Goal: Find specific page/section: Find specific page/section

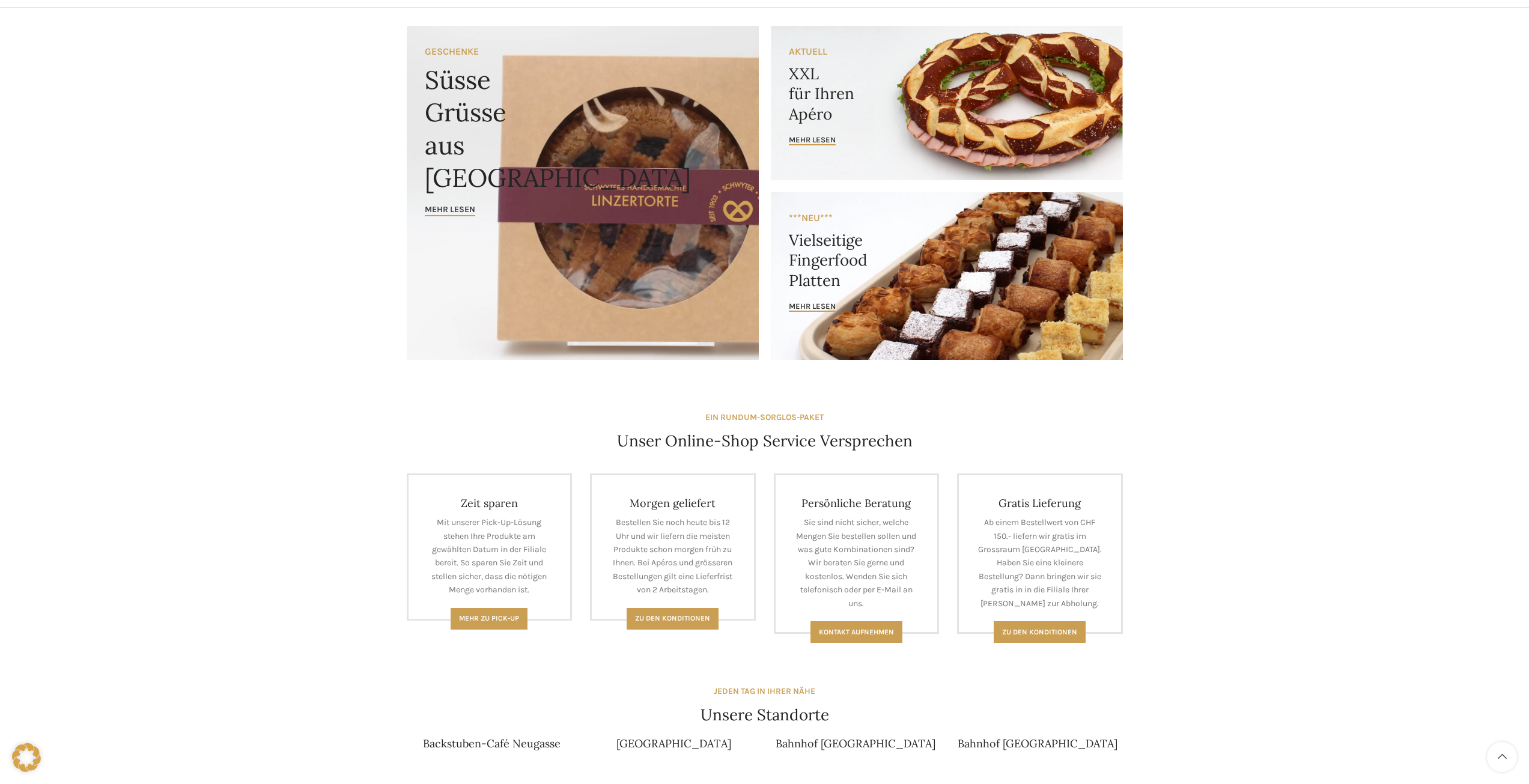
scroll to position [300, 0]
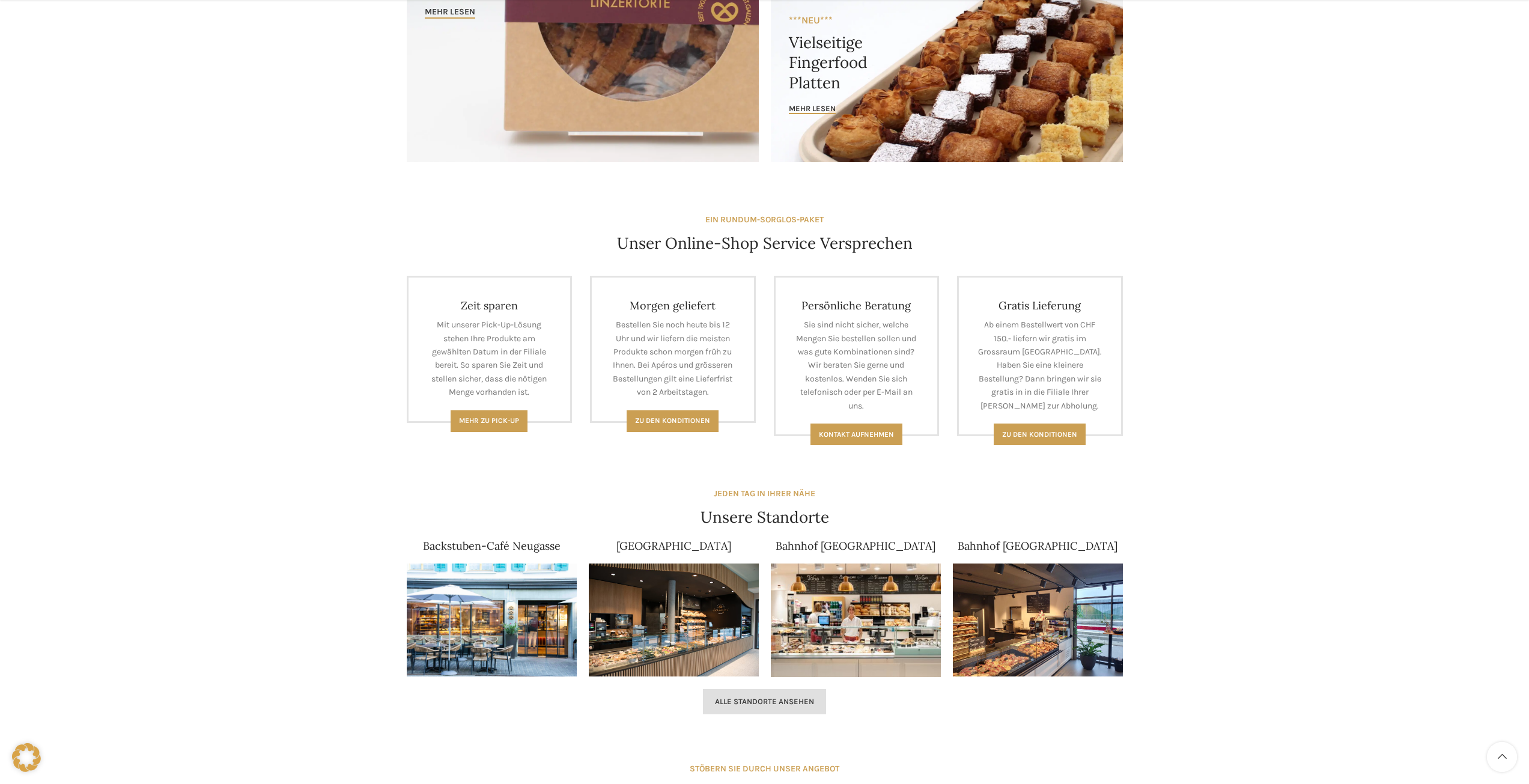
click at [778, 456] on span "Alle Standorte ansehen" at bounding box center [764, 701] width 99 height 10
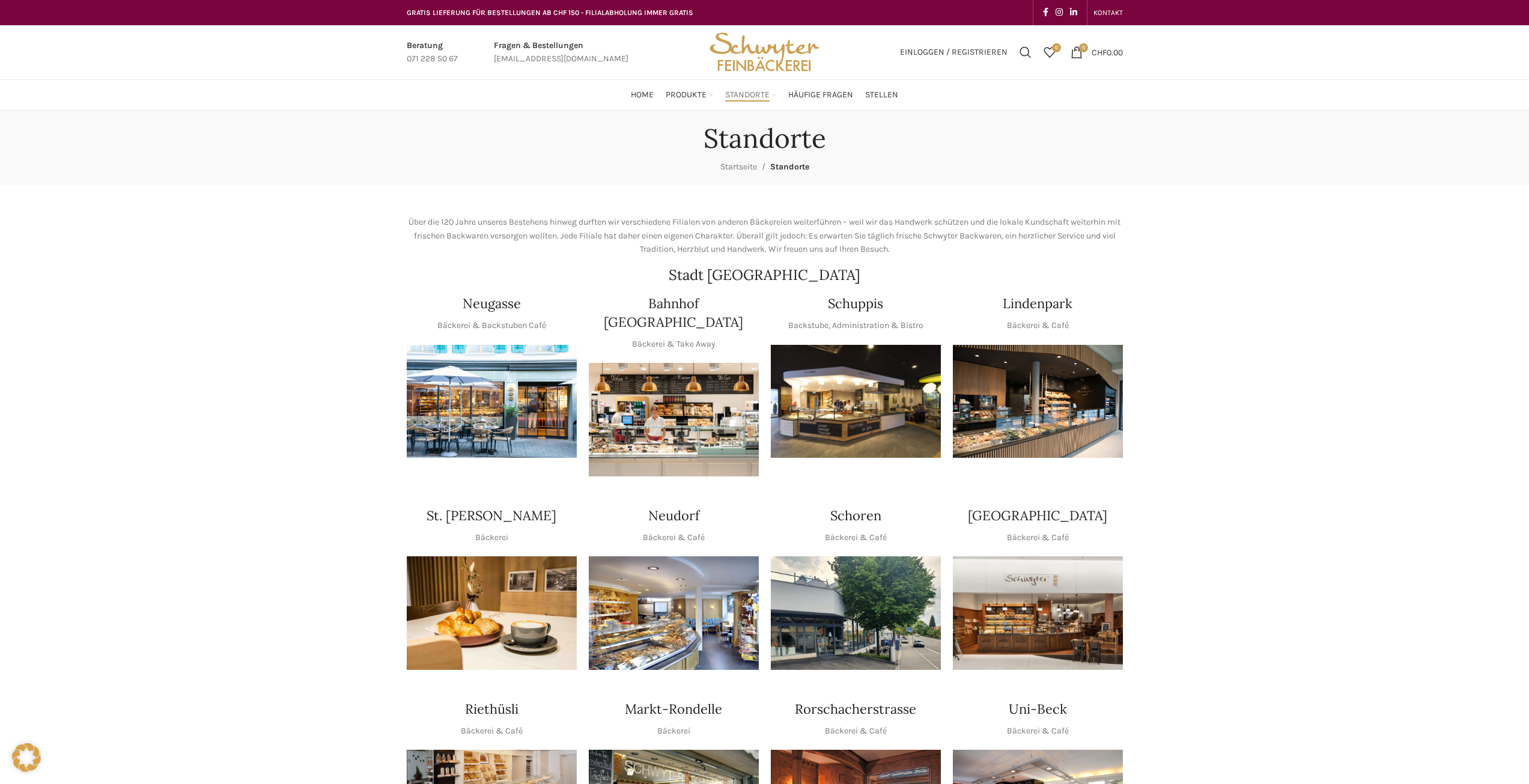
click at [847, 439] on img "1 / 1" at bounding box center [855, 401] width 170 height 114
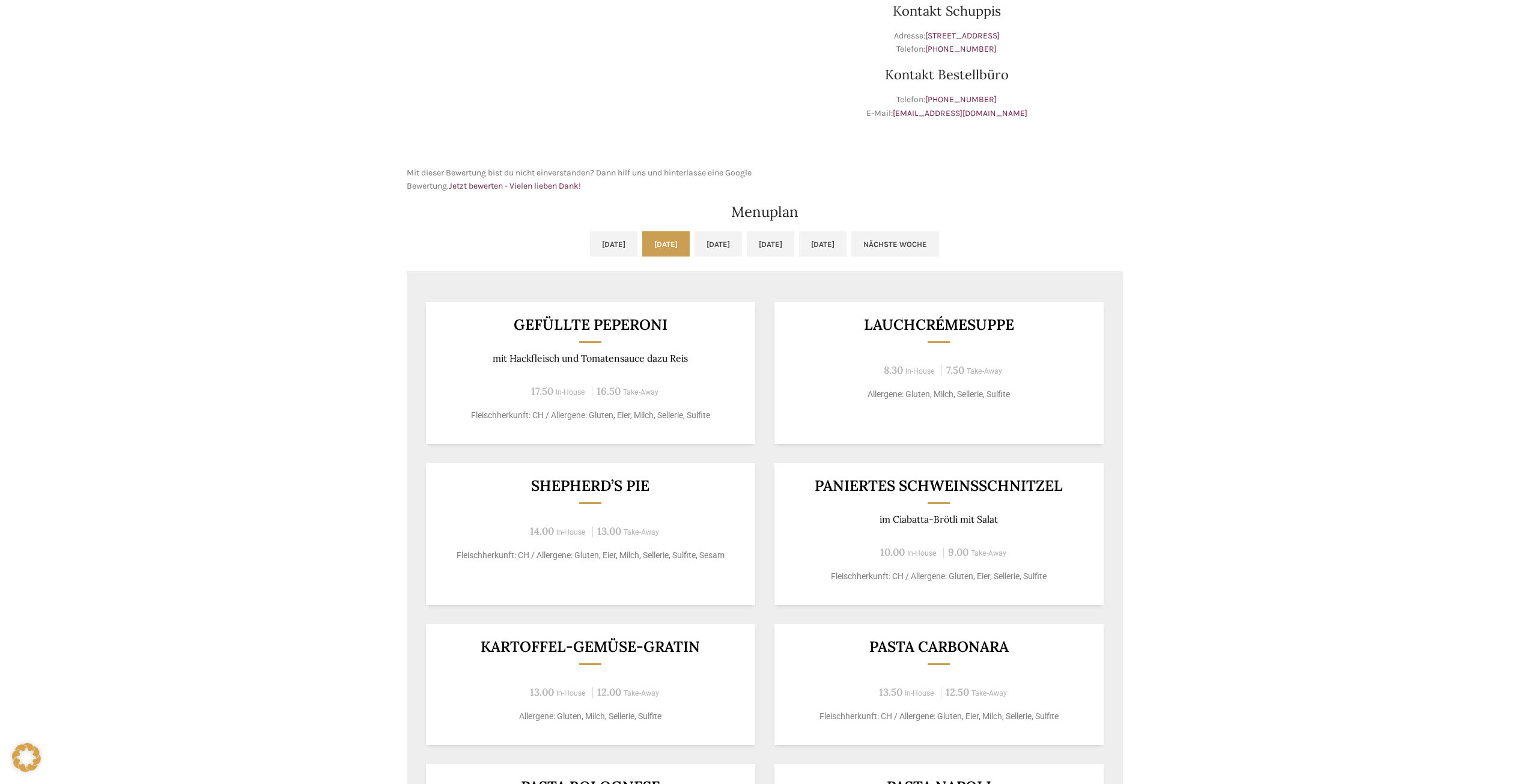
scroll to position [421, 0]
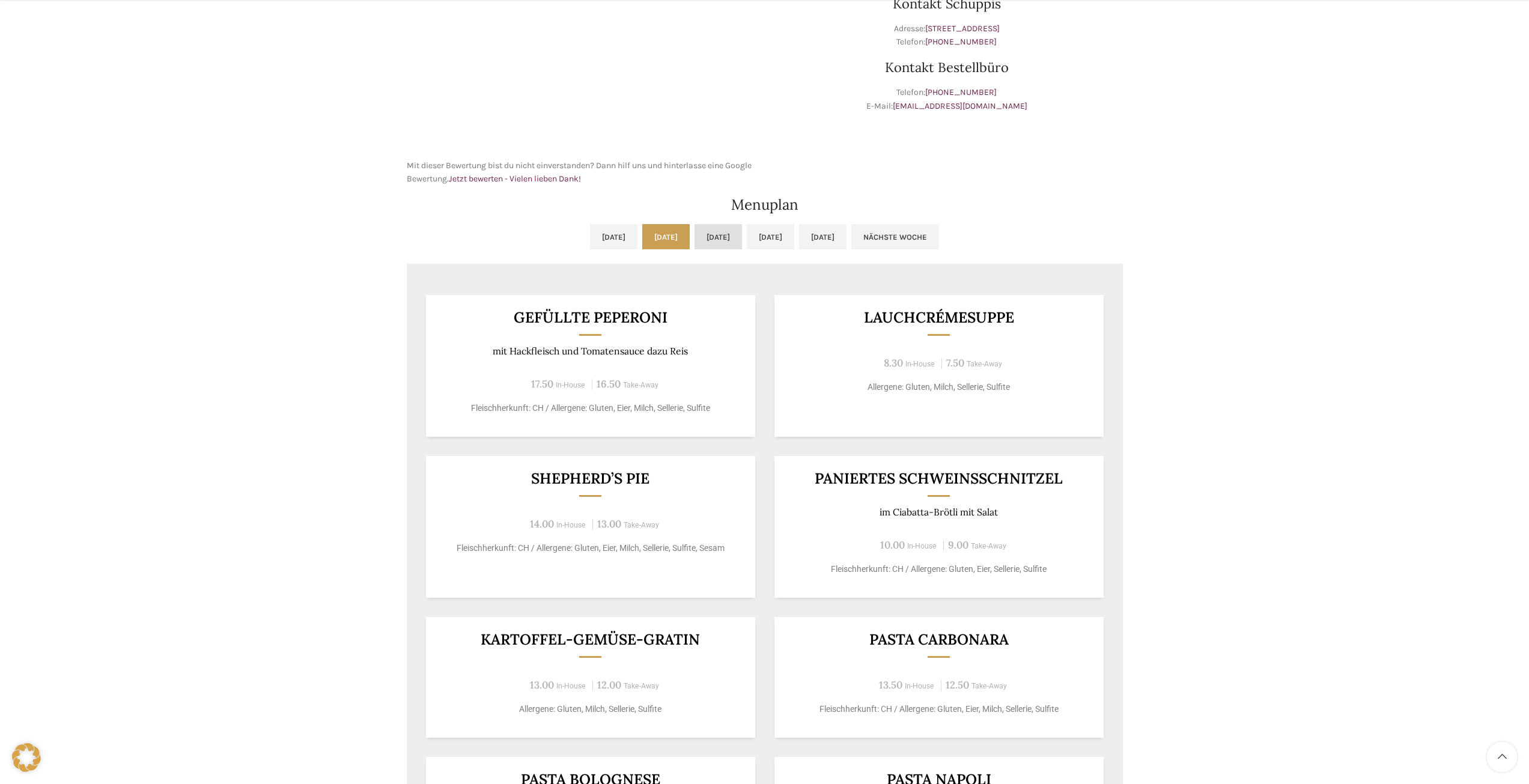
click at [733, 229] on link "[DATE]" at bounding box center [718, 237] width 47 height 25
click at [285, 290] on div "Backstubenbistro Schuppis Wochentag ÖFFNUNGSZEITEN Montag - Freitag 06:00 - 16:…" at bounding box center [764, 308] width 1529 height 1237
